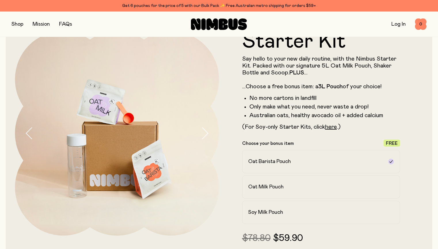
scroll to position [56, 0]
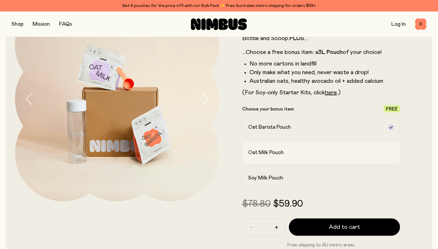
click at [320, 156] on div "Oat Milk Pouch" at bounding box center [316, 152] width 136 height 7
click at [312, 181] on div "Soy Milk Pouch" at bounding box center [316, 177] width 136 height 7
click at [299, 153] on div "Oat Milk Pouch" at bounding box center [316, 152] width 136 height 7
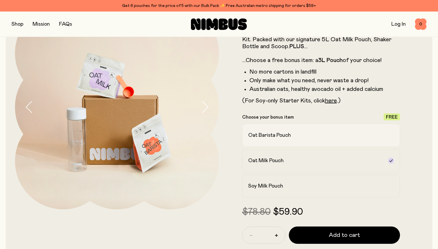
click at [263, 139] on h2 "Oat Barista Pouch" at bounding box center [269, 135] width 43 height 7
click at [270, 157] on label "Oat Milk Pouch" at bounding box center [321, 160] width 158 height 23
click at [274, 181] on label "Soy Milk Pouch" at bounding box center [321, 185] width 158 height 23
click at [265, 141] on label "Oat Barista Pouch" at bounding box center [321, 135] width 158 height 23
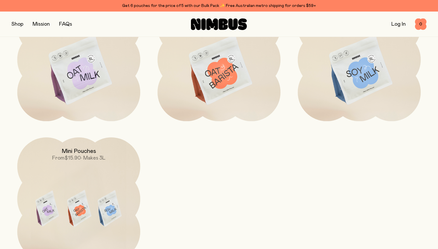
scroll to position [1924, 0]
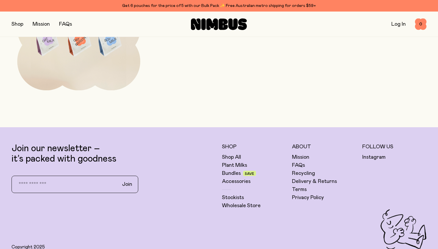
click at [86, 78] on img at bounding box center [78, 39] width 123 height 145
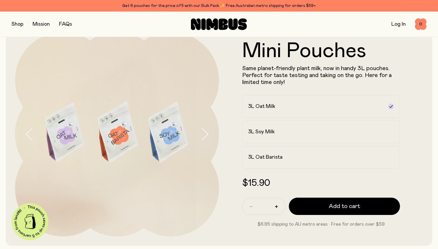
scroll to position [21, 0]
click at [205, 140] on icon "button" at bounding box center [205, 134] width 8 height 12
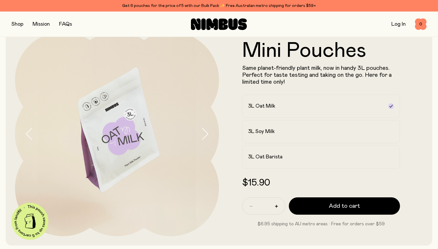
click at [205, 140] on icon "button" at bounding box center [205, 134] width 8 height 12
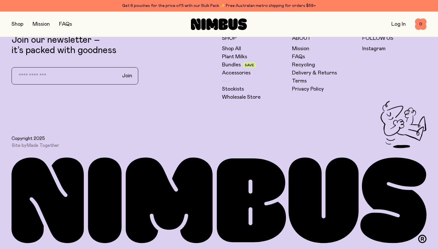
scroll to position [578, 0]
click at [244, 58] on link "Plant Milks" at bounding box center [234, 56] width 25 height 7
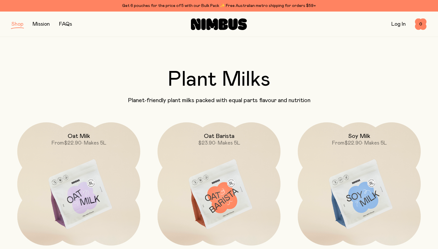
scroll to position [0, 0]
click at [47, 24] on link "Mission" at bounding box center [41, 24] width 17 height 5
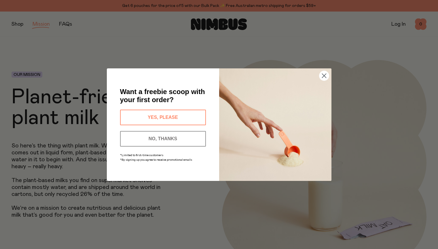
scroll to position [75, 0]
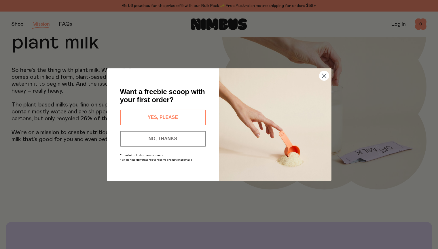
click at [179, 136] on button "NO, THANKS" at bounding box center [163, 139] width 86 height 16
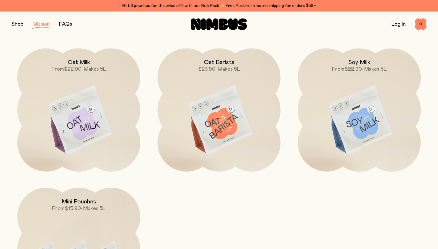
scroll to position [867, 0]
click at [192, 117] on img at bounding box center [219, 121] width 123 height 145
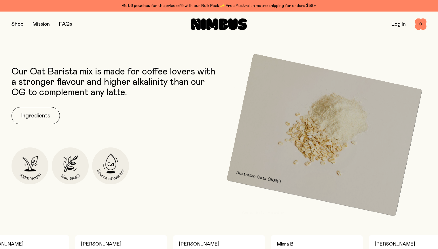
scroll to position [230, 0]
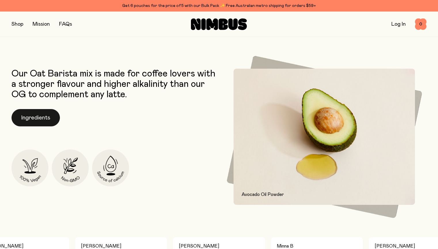
click at [43, 116] on button "Ingredients" at bounding box center [36, 117] width 48 height 17
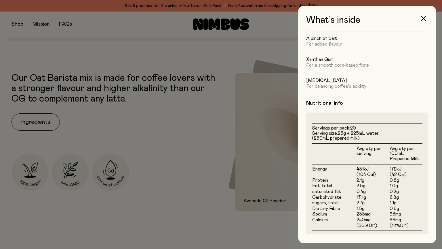
scroll to position [88, 0]
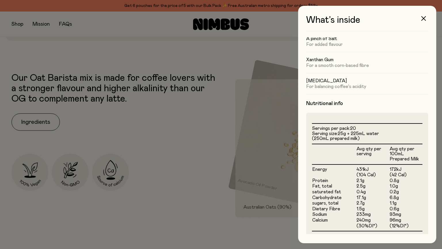
click at [431, 20] on div "What’s inside Ingredients Australian Oats (90%) For a naturally nutritious & sw…" at bounding box center [367, 124] width 138 height 237
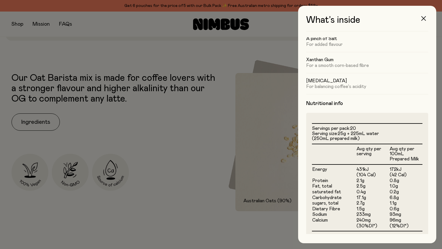
click at [423, 19] on icon "button" at bounding box center [424, 18] width 5 height 5
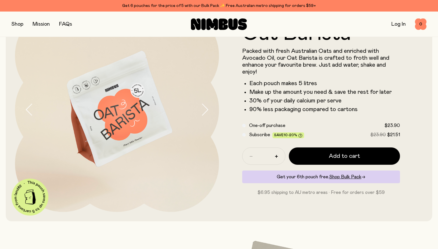
scroll to position [0, 0]
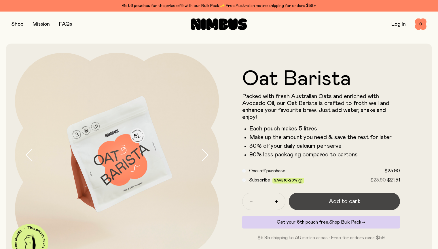
click at [308, 202] on button "Add to cart" at bounding box center [344, 200] width 111 height 17
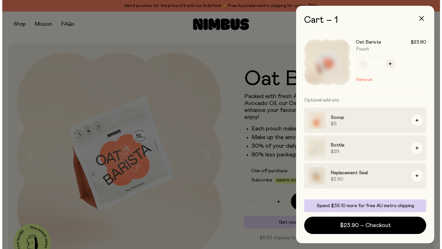
scroll to position [0, 0]
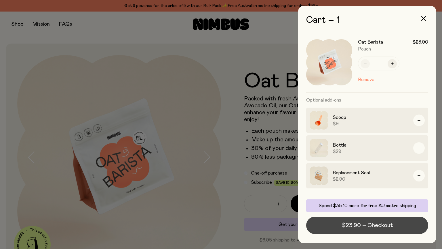
click at [372, 223] on span "$23.90 – Checkout" at bounding box center [367, 225] width 51 height 8
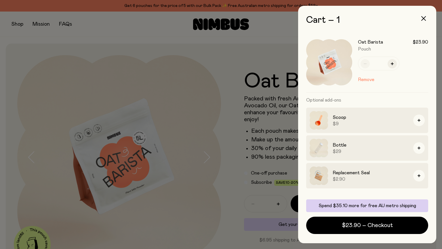
click at [180, 106] on div at bounding box center [221, 124] width 442 height 249
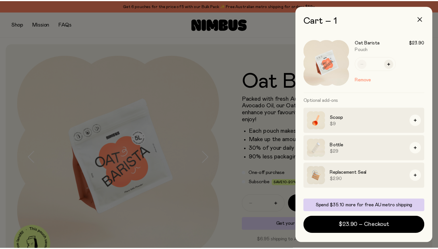
scroll to position [0, 0]
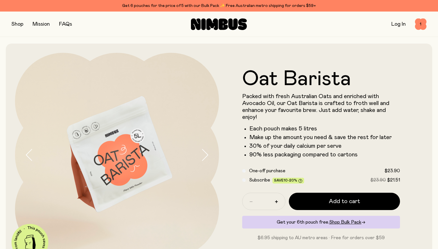
click at [18, 26] on button "button" at bounding box center [18, 24] width 12 height 8
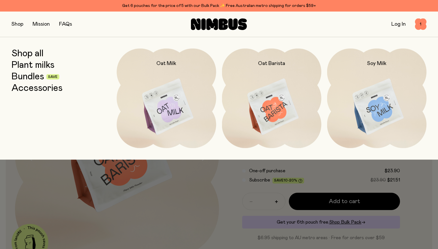
click at [28, 65] on link "Plant milks" at bounding box center [33, 65] width 43 height 10
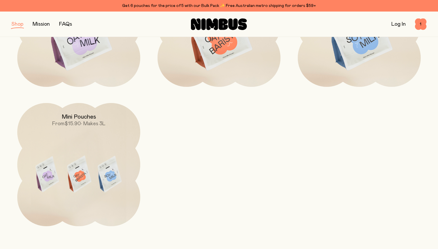
scroll to position [159, 0]
click at [112, 196] on img at bounding box center [78, 175] width 123 height 145
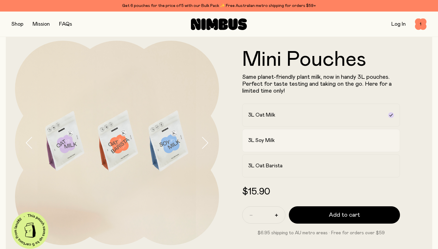
scroll to position [13, 0]
click at [261, 141] on h2 "3L Soy Milk" at bounding box center [261, 140] width 26 height 7
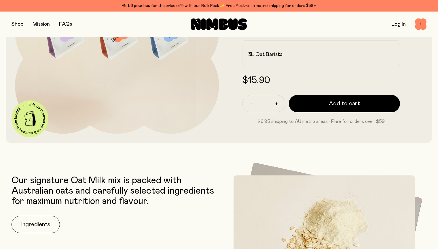
scroll to position [265, 0]
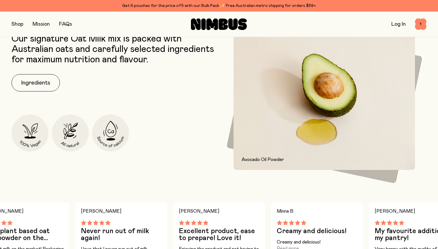
click at [26, 95] on div "Our signature Oat Milk mix is packed with Australian oats and carefully selecte…" at bounding box center [114, 102] width 205 height 136
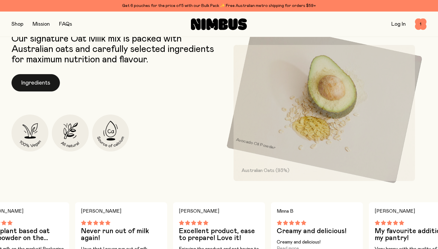
click at [38, 77] on button "Ingredients" at bounding box center [36, 82] width 48 height 17
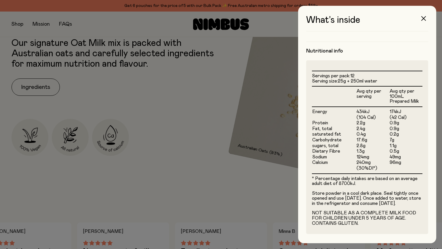
scroll to position [124, 0]
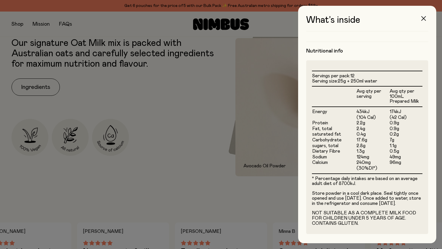
click at [421, 17] on button "button" at bounding box center [424, 19] width 14 height 14
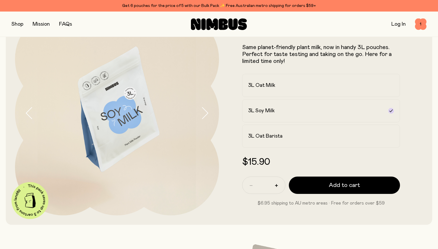
scroll to position [0, 0]
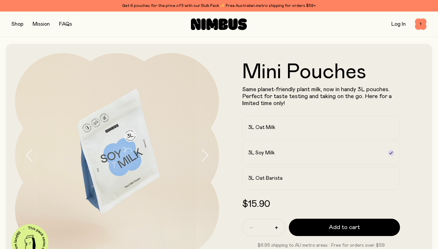
click at [120, 176] on img at bounding box center [117, 155] width 204 height 204
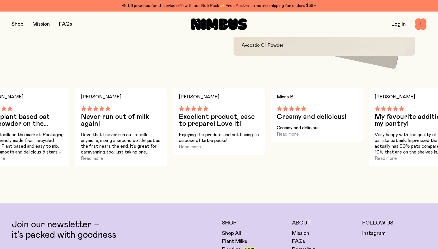
scroll to position [415, 0]
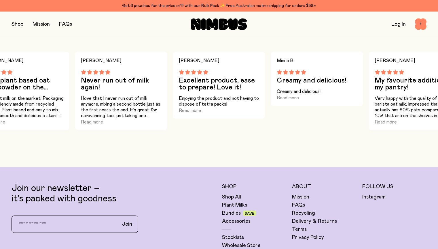
click at [374, 130] on div "[PERSON_NAME] P My favourite addition to my pantry! Very happy with the quality…" at bounding box center [415, 91] width 92 height 78
click at [381, 125] on button "Read more" at bounding box center [386, 121] width 22 height 7
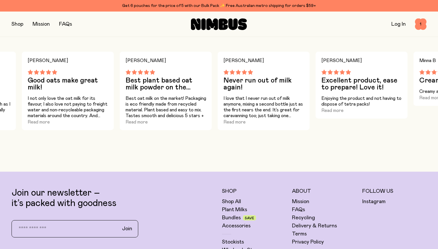
drag, startPoint x: 8, startPoint y: 119, endPoint x: 156, endPoint y: 110, distance: 148.3
click at [156, 110] on div "[PERSON_NAME] Best plant based oat milk powder on the market Best oat milk on t…" at bounding box center [166, 91] width 92 height 78
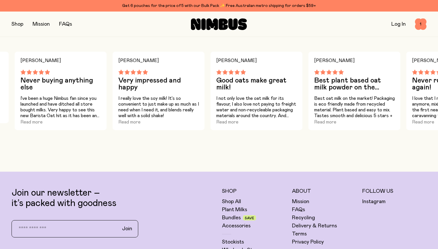
drag, startPoint x: 41, startPoint y: 113, endPoint x: 278, endPoint y: 111, distance: 237.3
click at [278, 111] on div "[PERSON_NAME] Good oats make great milk! I not only love the oat milk for its f…" at bounding box center [257, 91] width 92 height 78
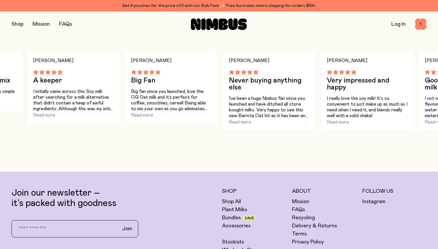
drag, startPoint x: 142, startPoint y: 108, endPoint x: 290, endPoint y: 118, distance: 149.0
click at [291, 120] on div "[PERSON_NAME] S Never buying anything else I’ve been a huge Nimbus fan since yo…" at bounding box center [269, 91] width 92 height 78
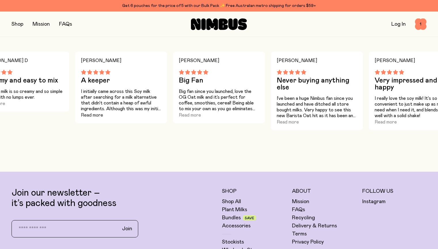
click at [94, 118] on button "Read more" at bounding box center [92, 114] width 22 height 7
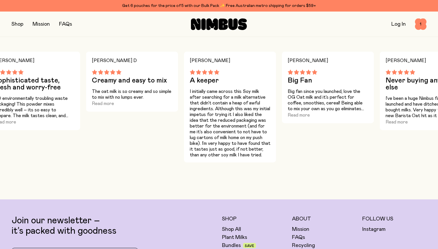
drag, startPoint x: 114, startPoint y: 121, endPoint x: 224, endPoint y: 115, distance: 109.6
click at [224, 115] on p "I initially came across this Soy milk after searching for a milk alternative th…" at bounding box center [230, 122] width 81 height 69
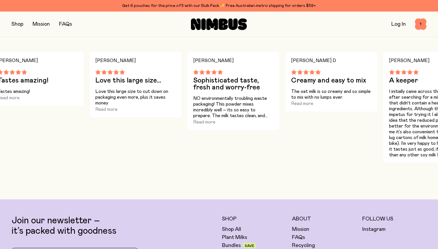
drag, startPoint x: 203, startPoint y: 107, endPoint x: 320, endPoint y: 101, distance: 116.8
click at [320, 101] on div "[PERSON_NAME] D Creamy and easy to mix The oat milk is so creamy and so simple …" at bounding box center [331, 82] width 92 height 60
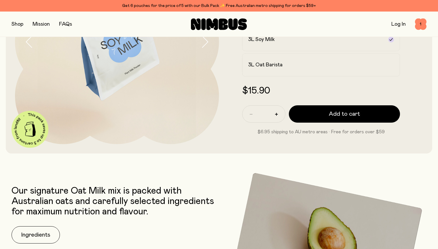
scroll to position [35, 0]
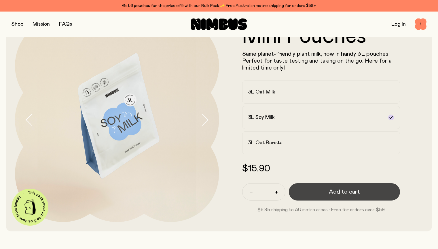
click at [312, 194] on button "Add to cart" at bounding box center [344, 191] width 111 height 17
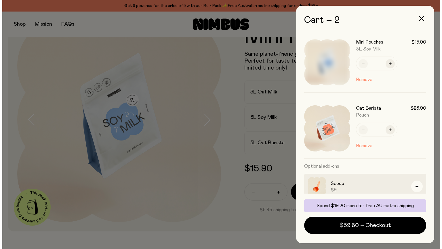
scroll to position [0, 0]
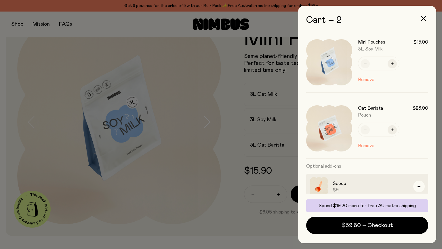
click at [419, 22] on button "button" at bounding box center [424, 19] width 14 height 14
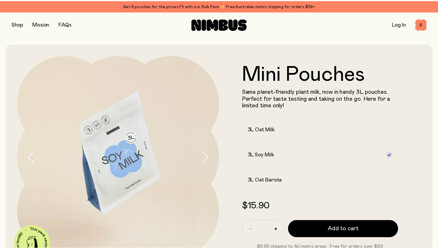
scroll to position [35, 0]
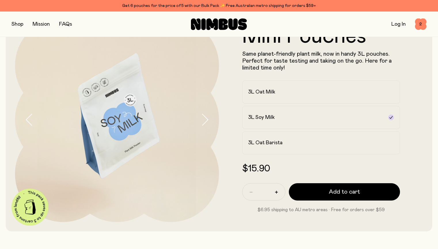
click at [419, 22] on span "2" at bounding box center [421, 24] width 12 height 12
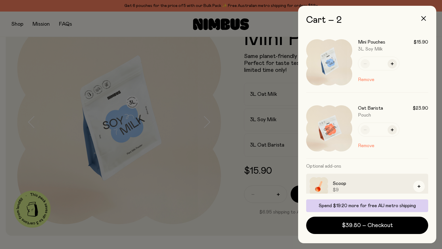
scroll to position [0, 0]
click at [123, 92] on div at bounding box center [221, 124] width 442 height 249
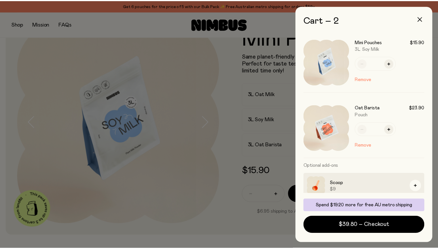
scroll to position [35, 0]
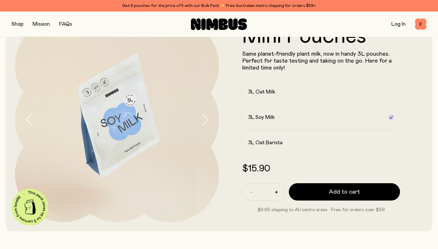
click at [412, 23] on div "Log In 2 2" at bounding box center [357, 24] width 138 height 12
click at [417, 25] on span "2" at bounding box center [421, 24] width 12 height 12
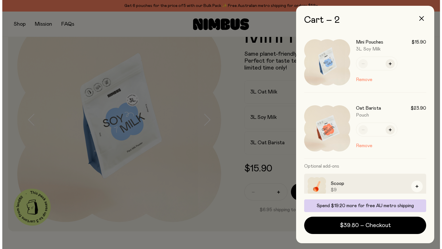
scroll to position [0, 0]
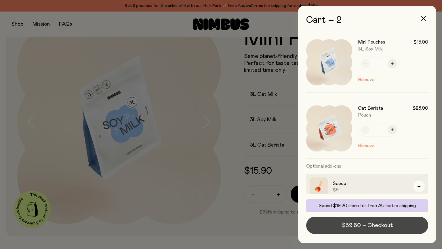
click at [367, 220] on button "$39.80 – Checkout" at bounding box center [367, 224] width 122 height 17
